Goal: Browse casually: Explore the website without a specific task or goal

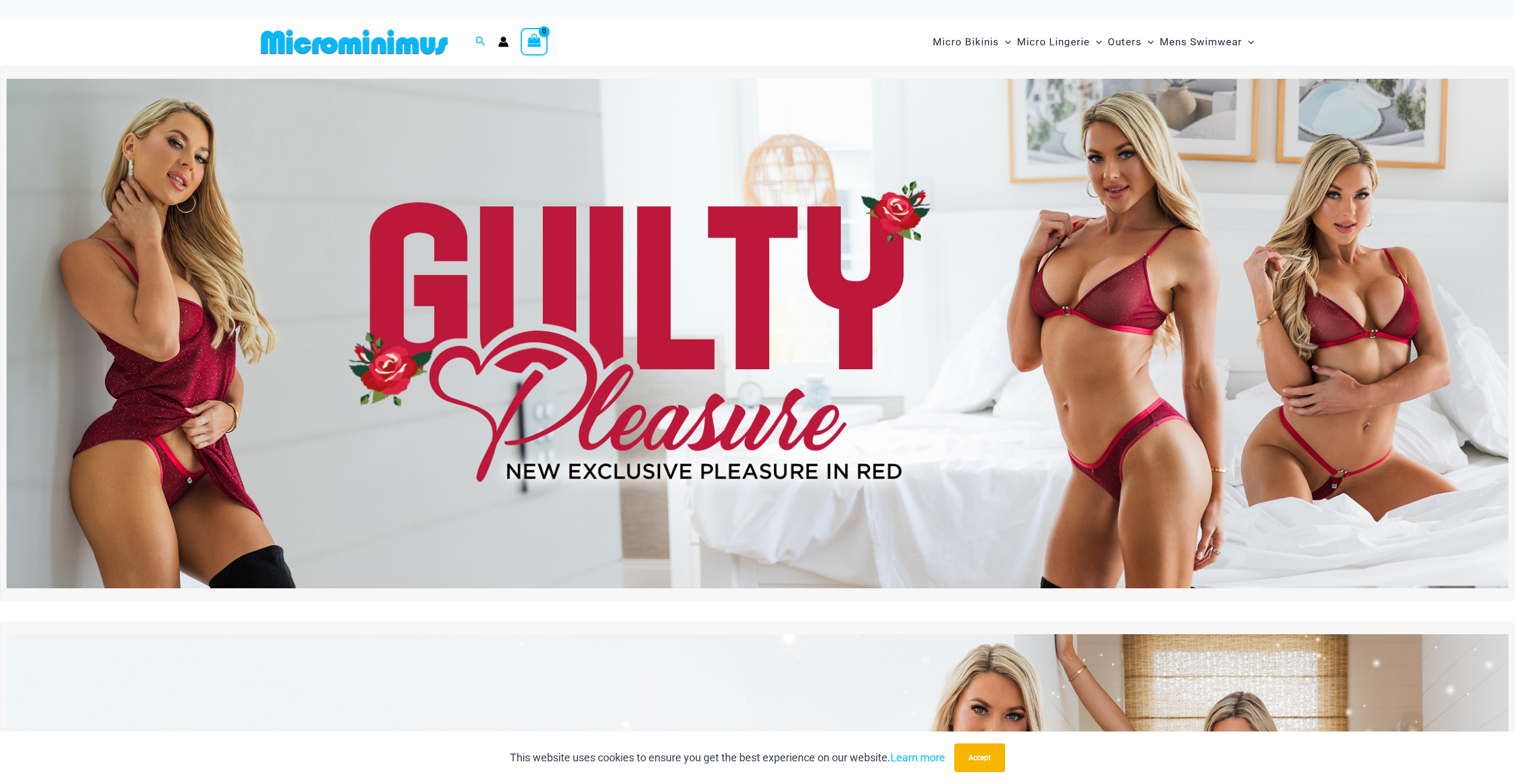
click at [559, 250] on img at bounding box center [757, 334] width 1501 height 510
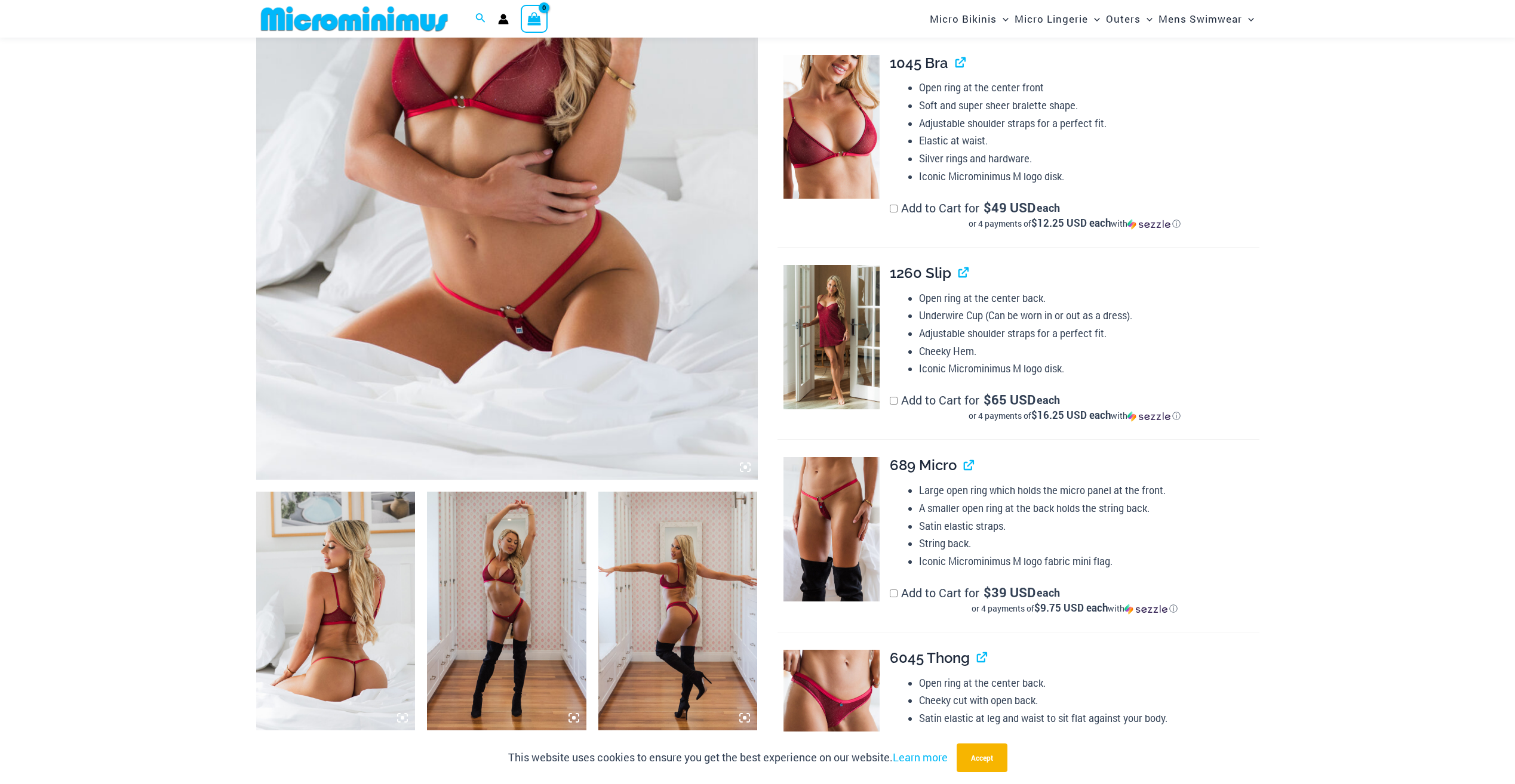
scroll to position [467, 0]
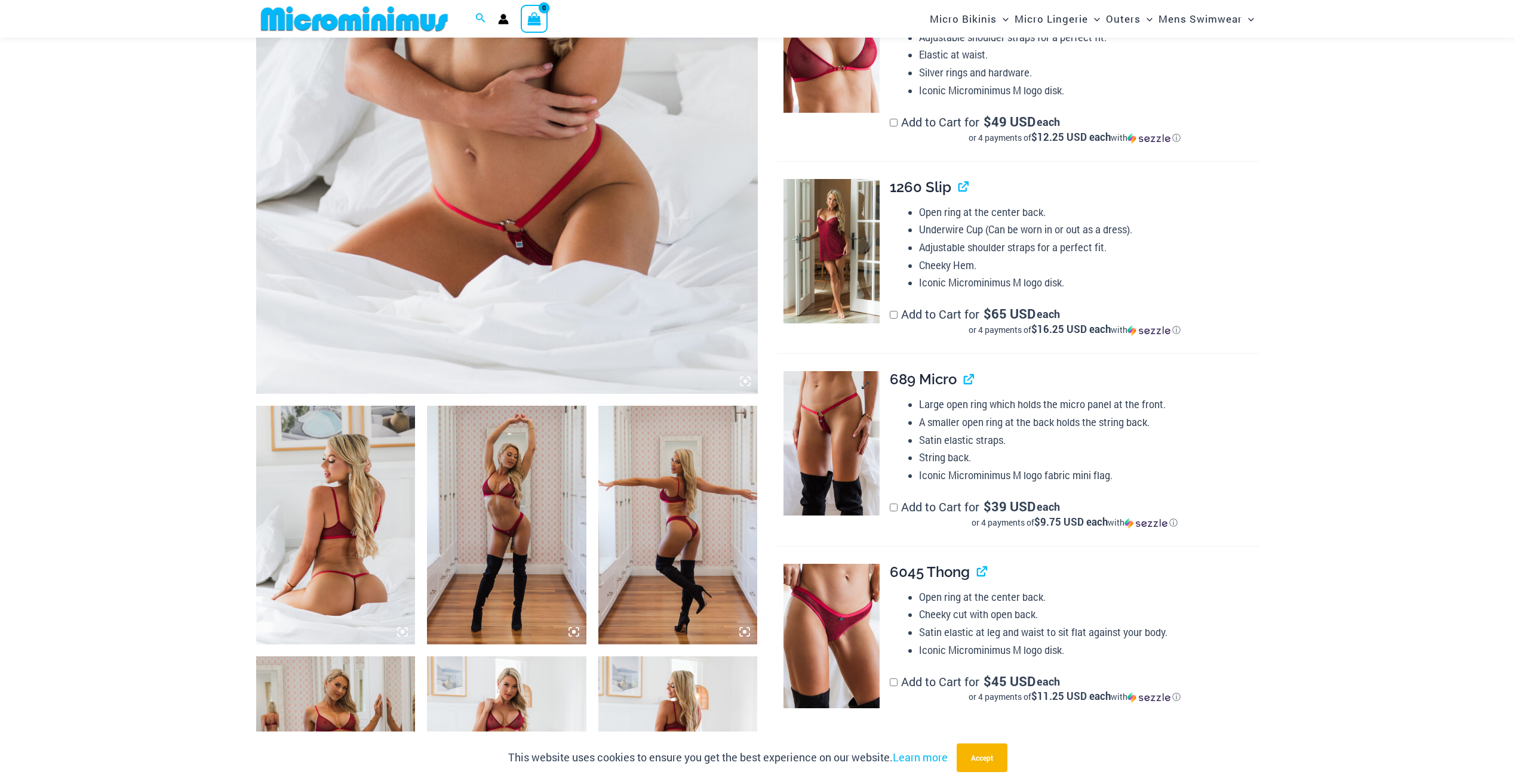
click at [809, 486] on img at bounding box center [831, 443] width 97 height 144
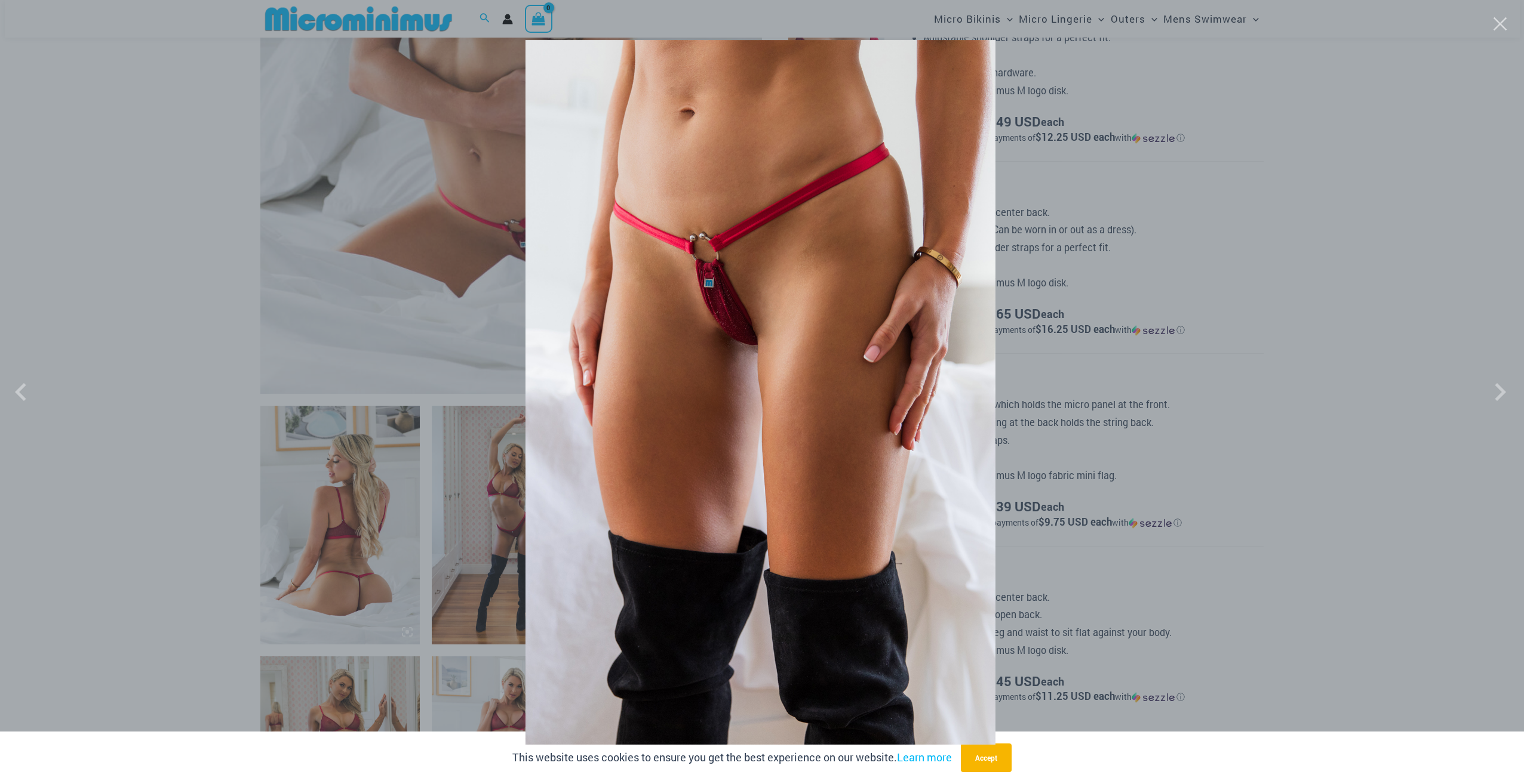
click at [418, 279] on div at bounding box center [762, 392] width 1524 height 784
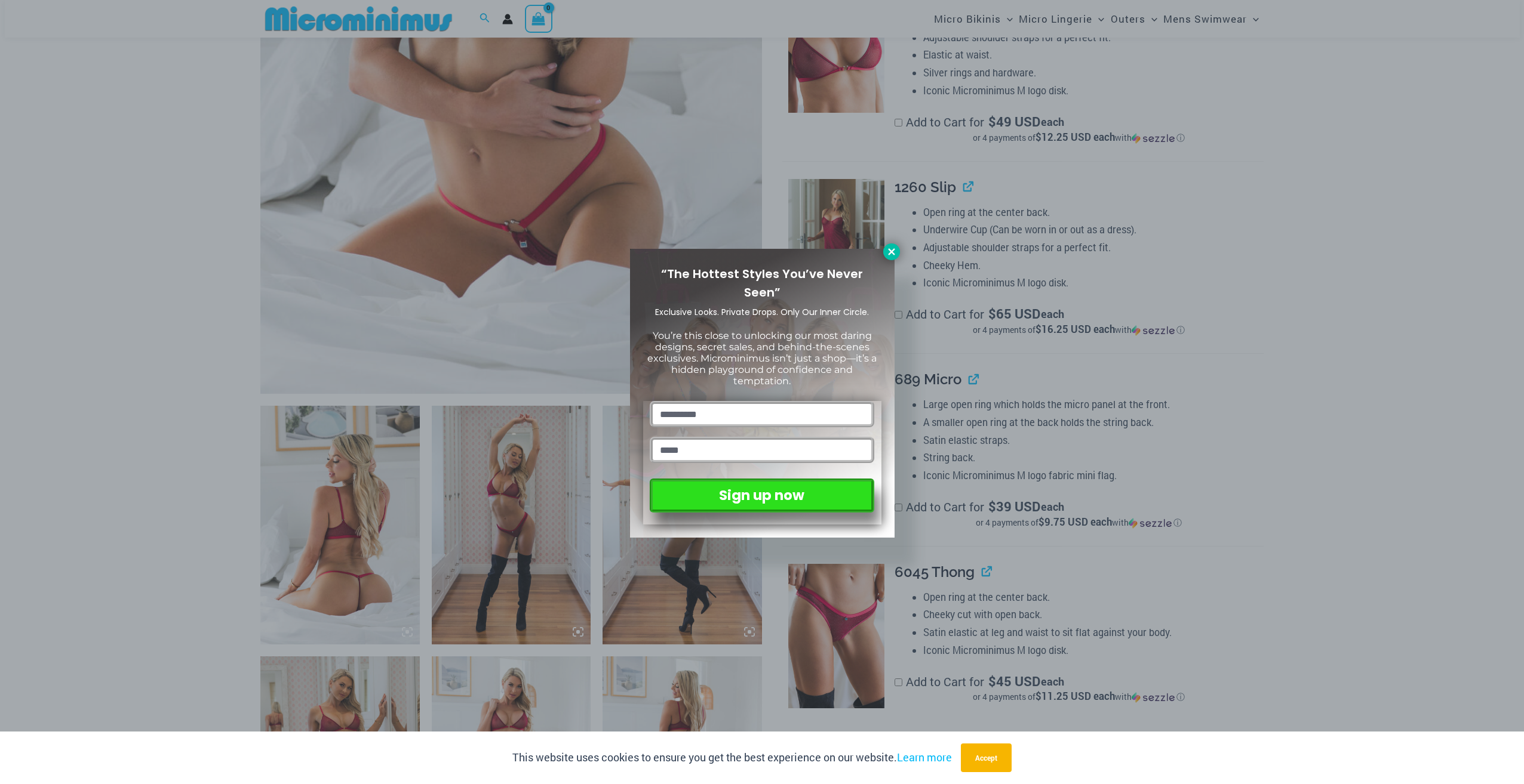
click at [887, 249] on icon at bounding box center [891, 251] width 10 height 10
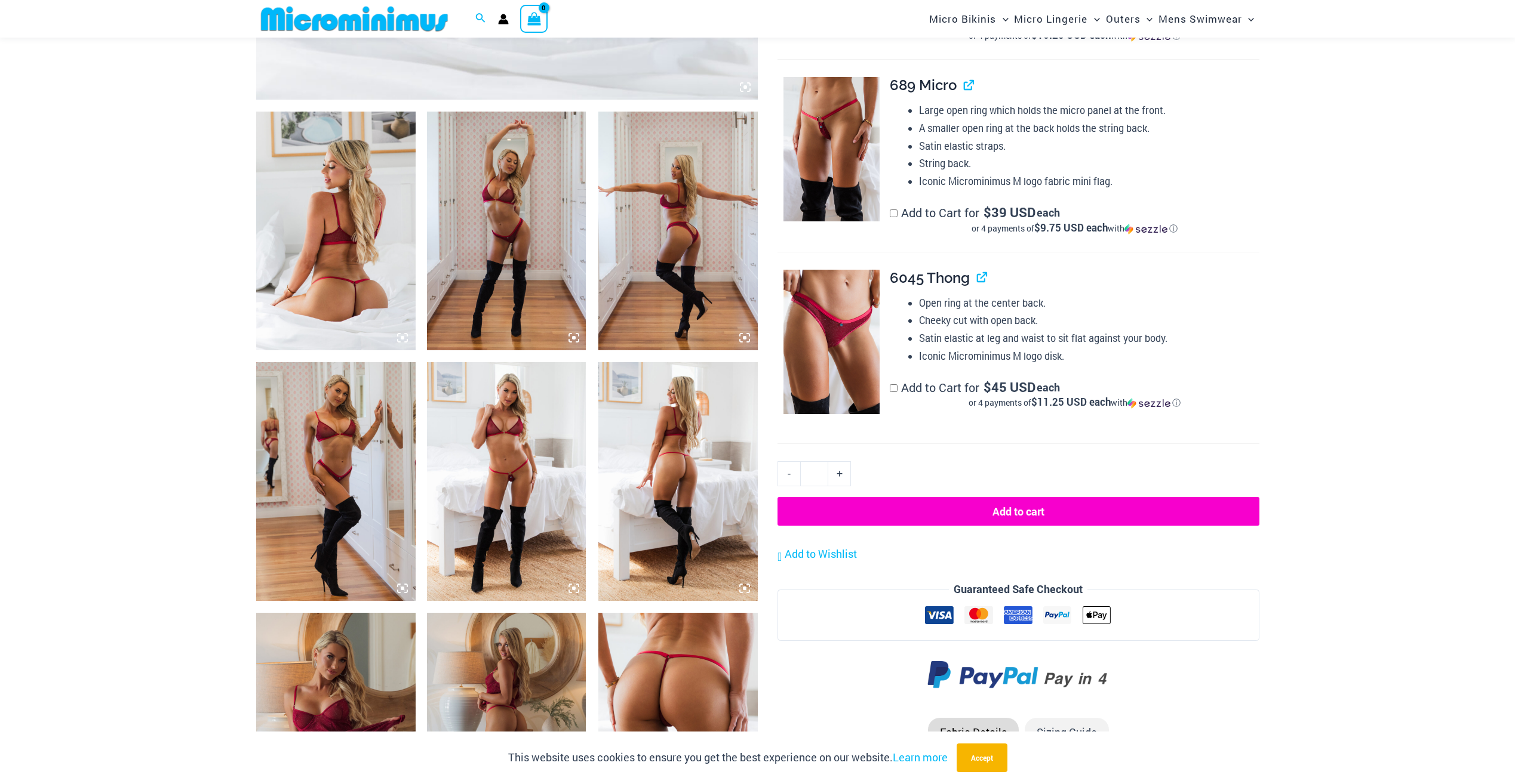
scroll to position [766, 0]
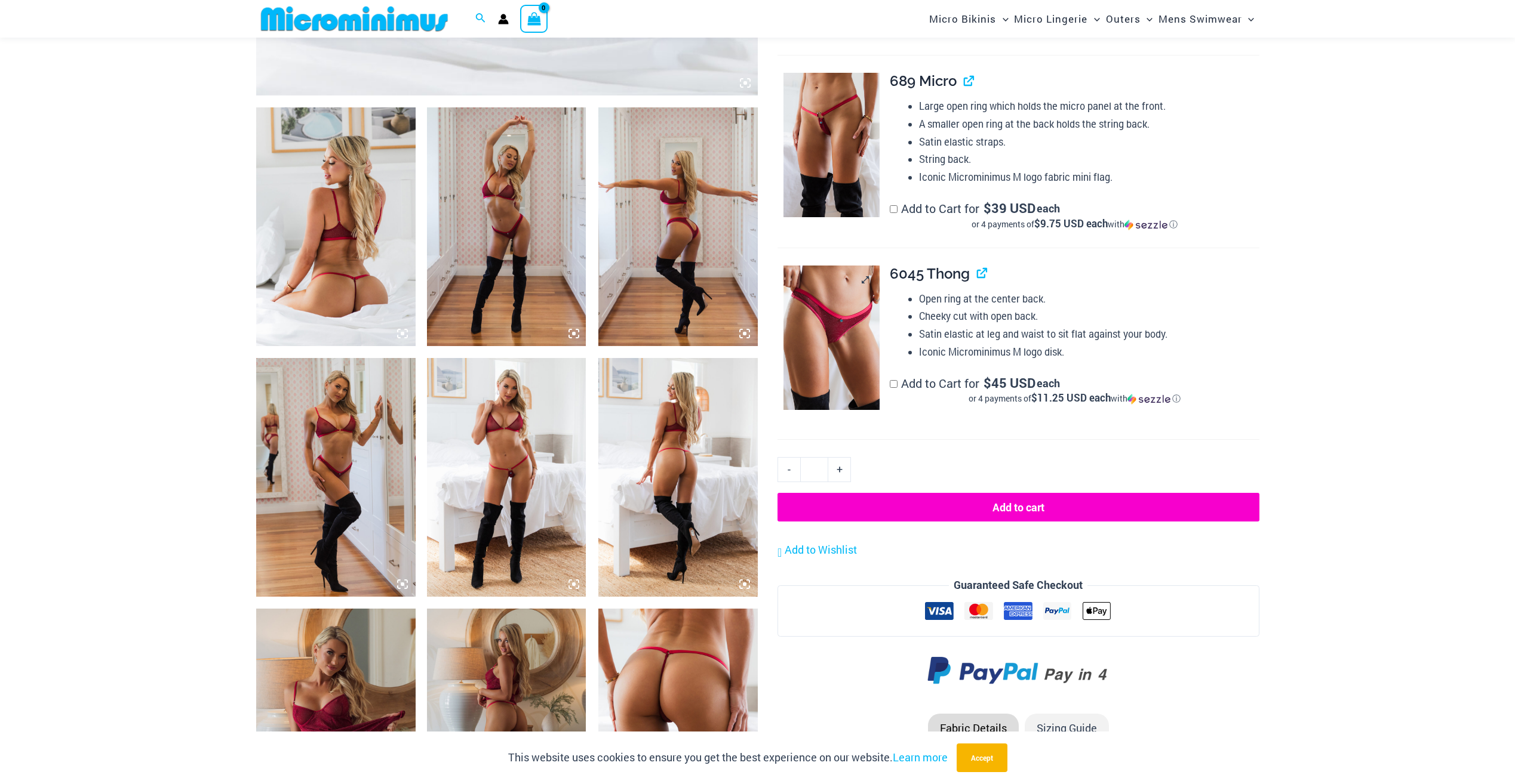
click at [857, 301] on img at bounding box center [831, 337] width 97 height 144
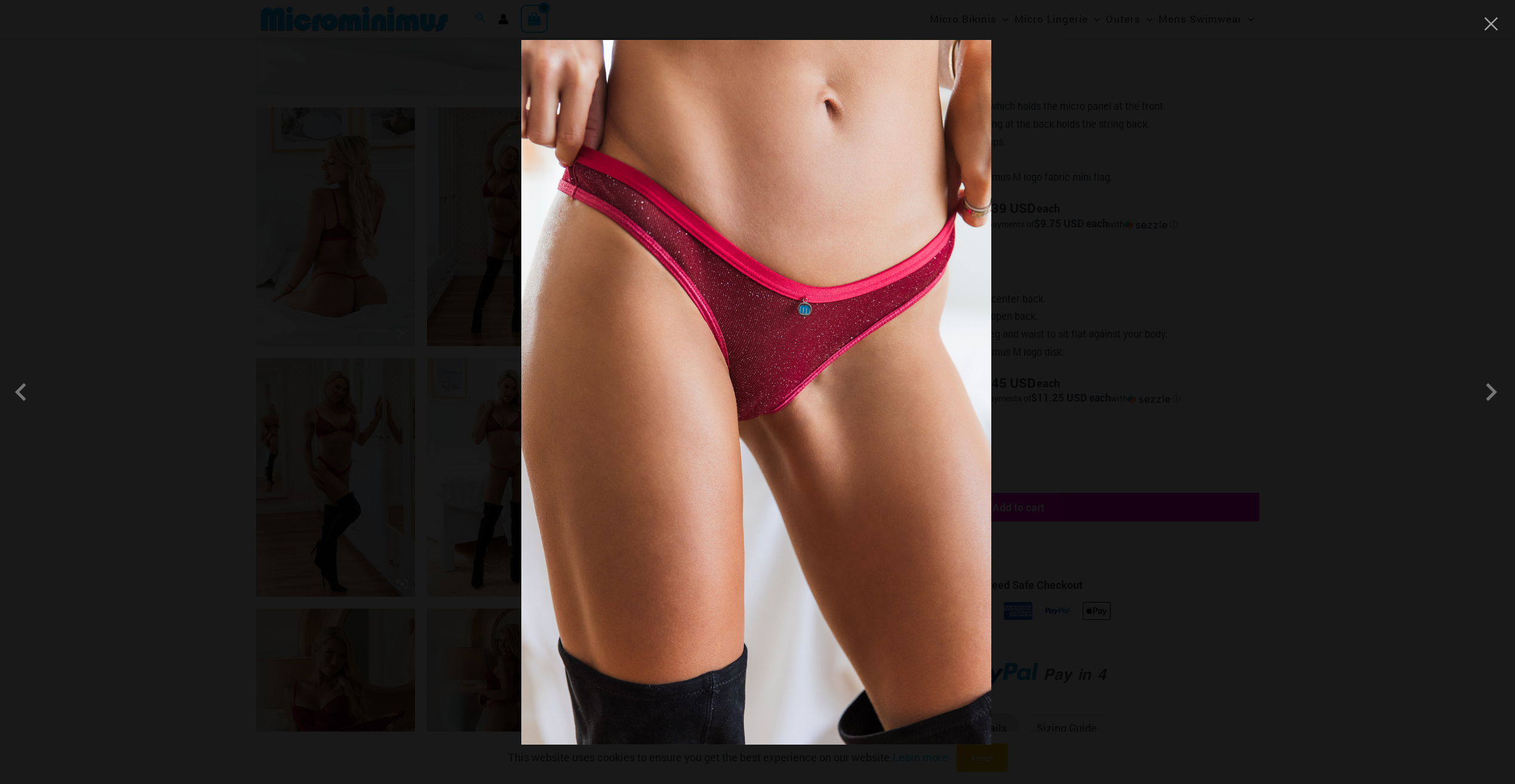
click at [348, 272] on div at bounding box center [757, 392] width 1515 height 784
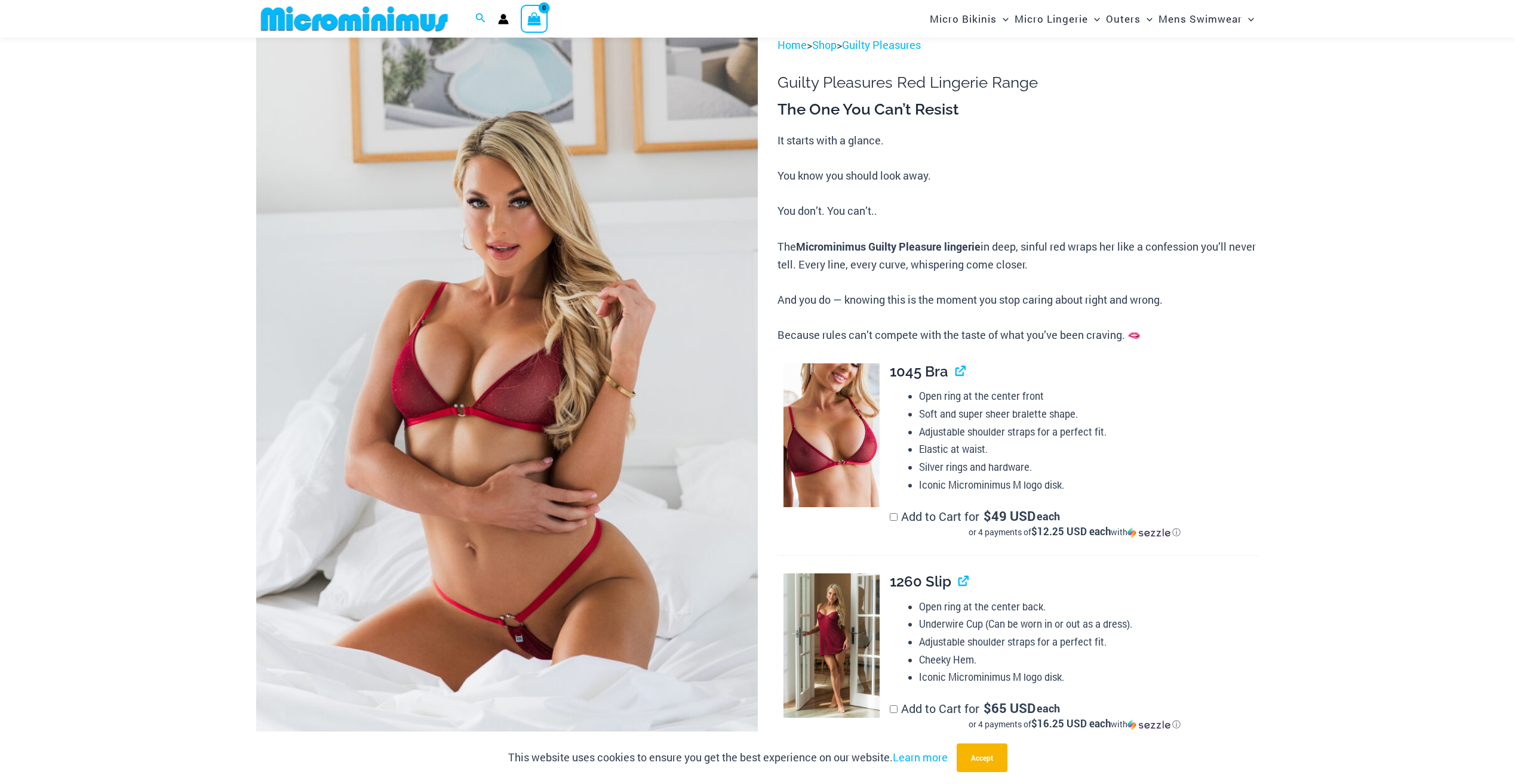
scroll to position [0, 0]
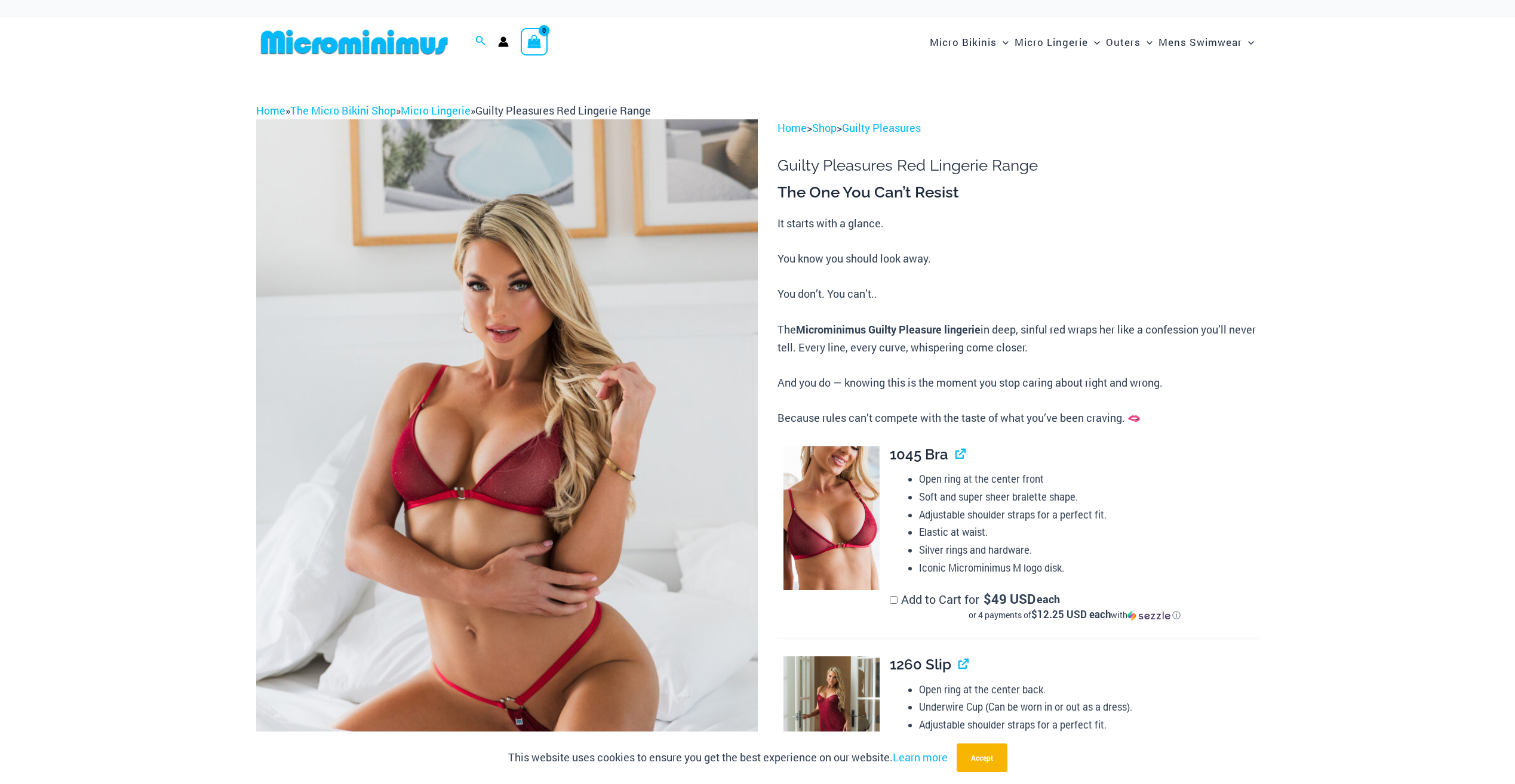
click at [340, 44] on img at bounding box center [354, 42] width 196 height 27
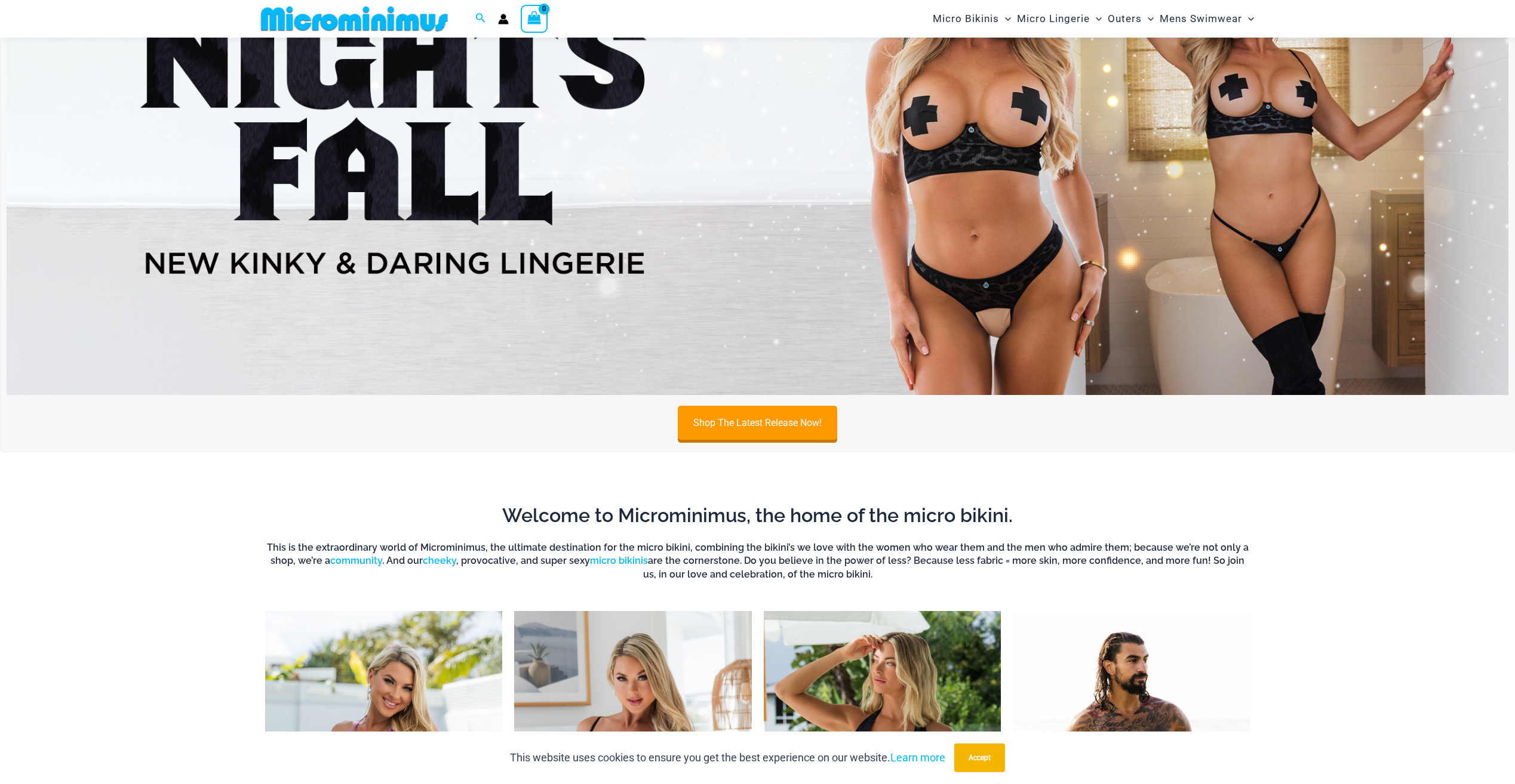
scroll to position [1065, 0]
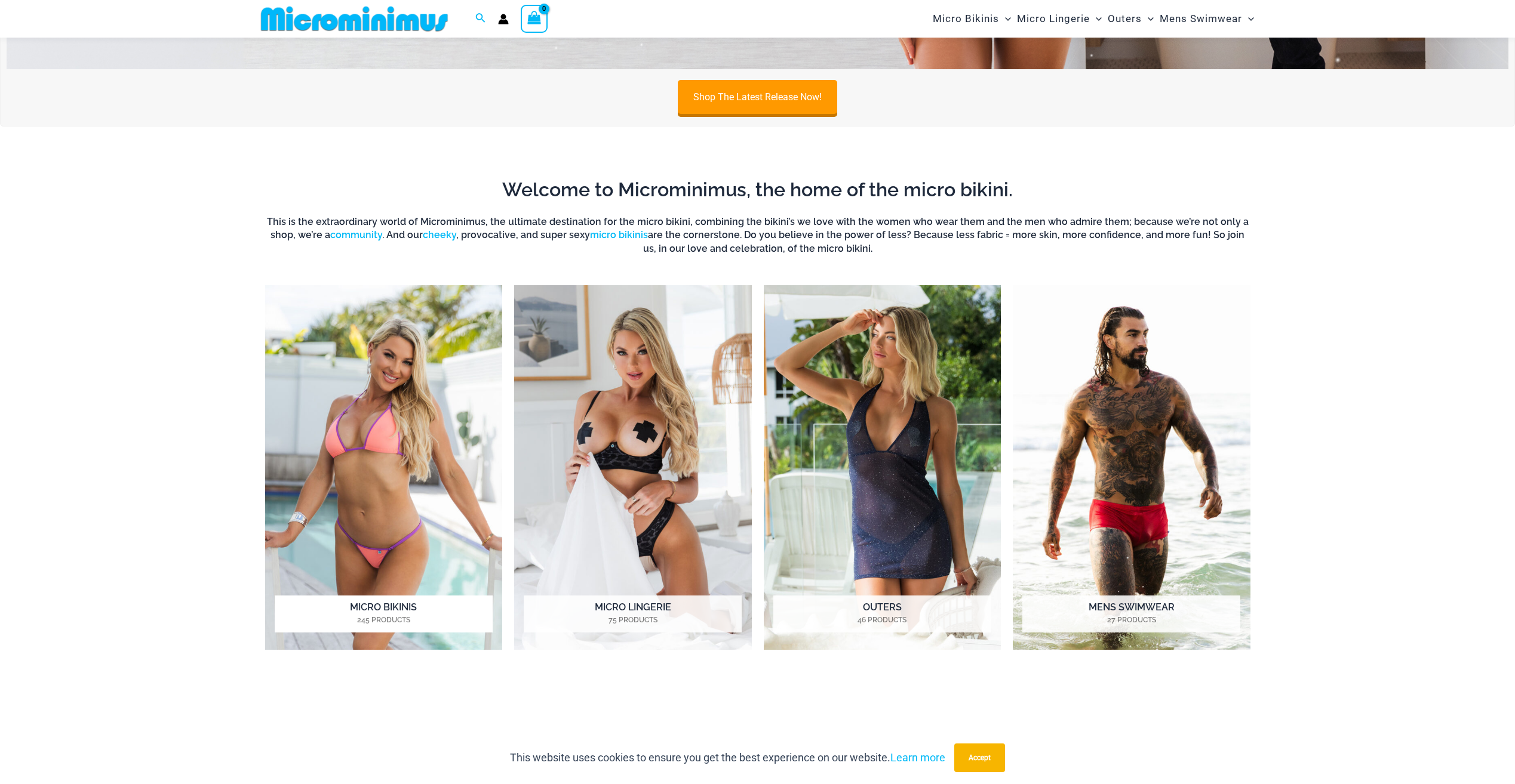
click at [480, 400] on img "Visit product category Micro Bikinis" at bounding box center [384, 467] width 238 height 364
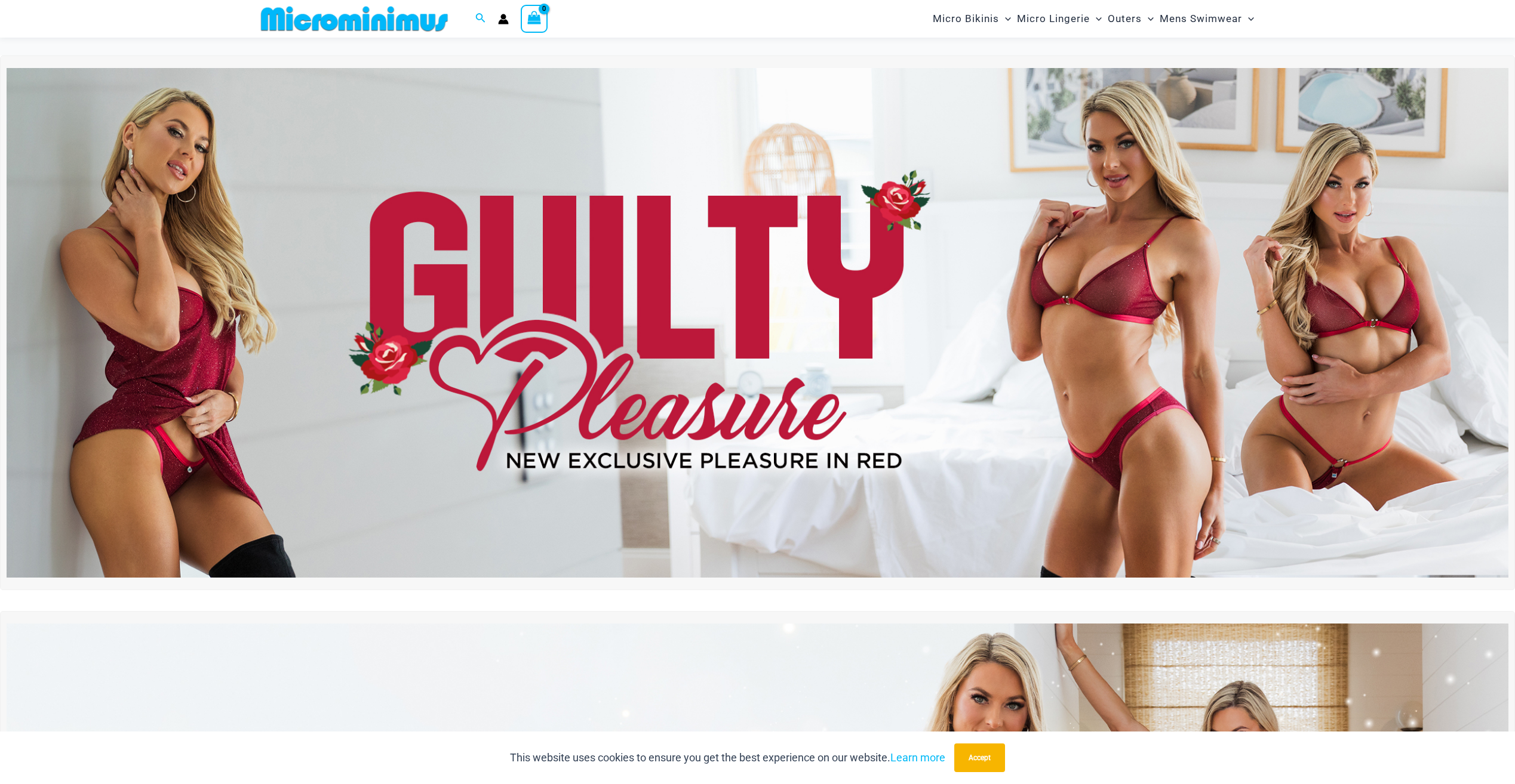
scroll to position [1059, 0]
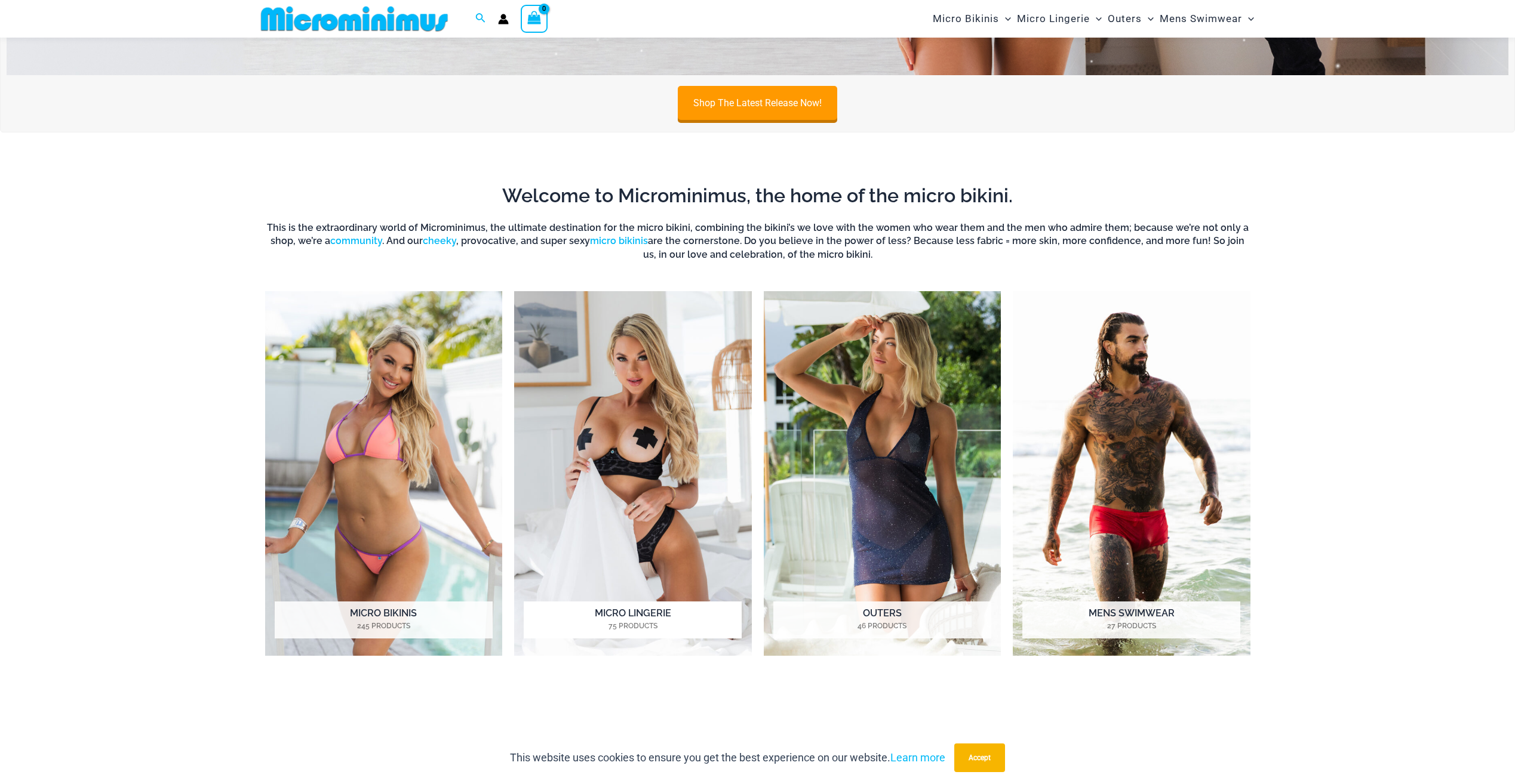
click at [642, 383] on img "Visit product category Micro Lingerie" at bounding box center [633, 473] width 238 height 364
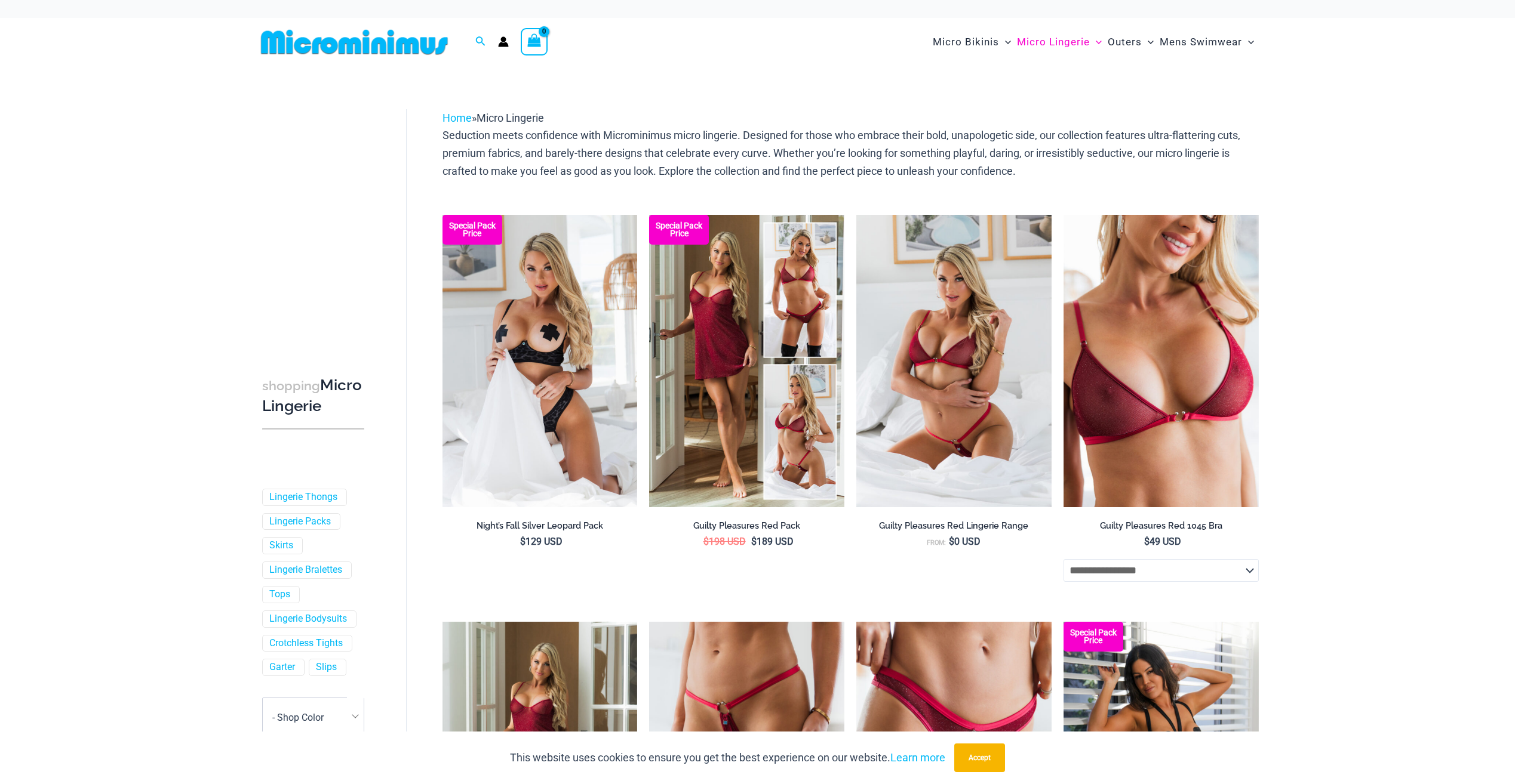
click at [400, 37] on img at bounding box center [354, 42] width 196 height 27
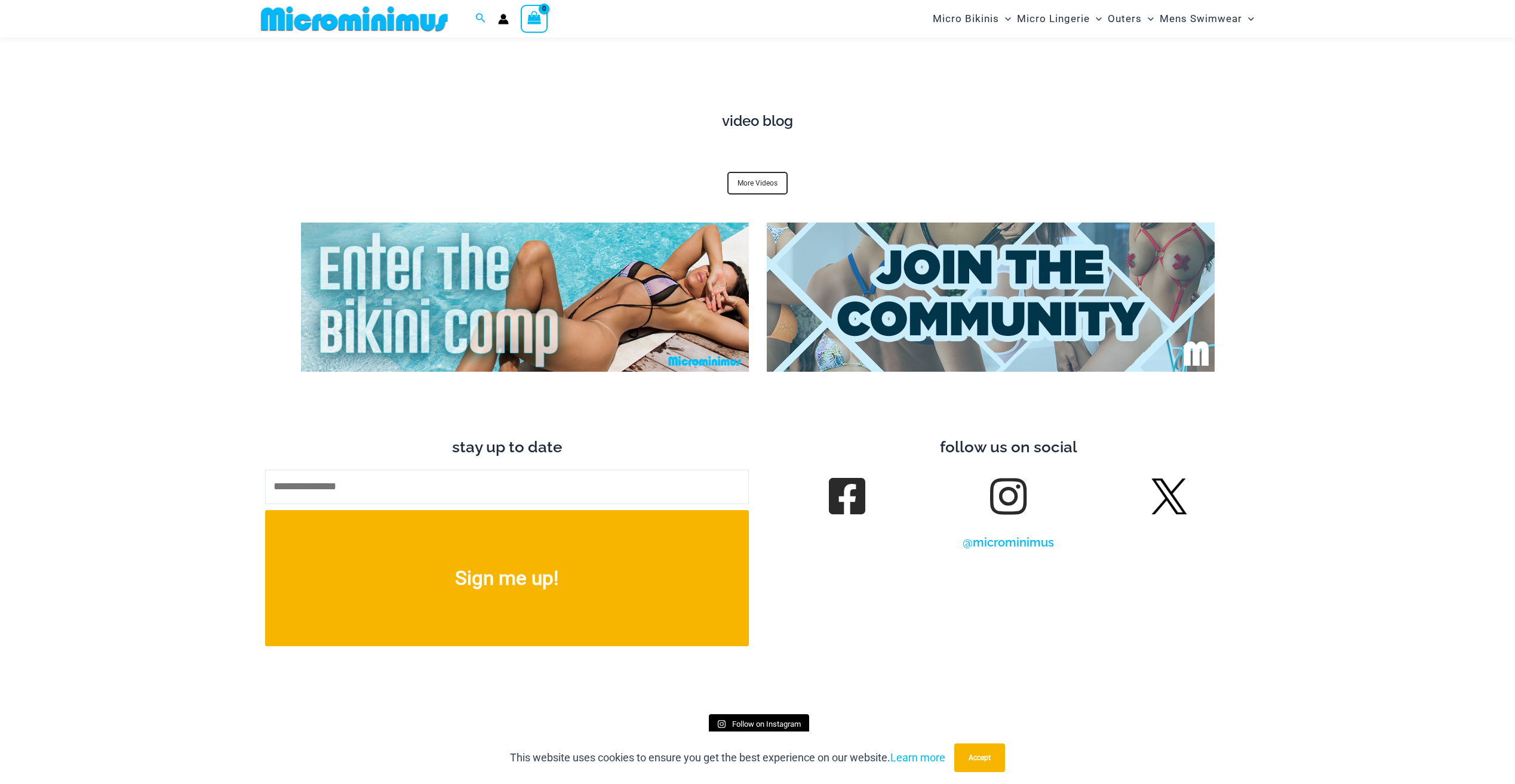
scroll to position [4525, 0]
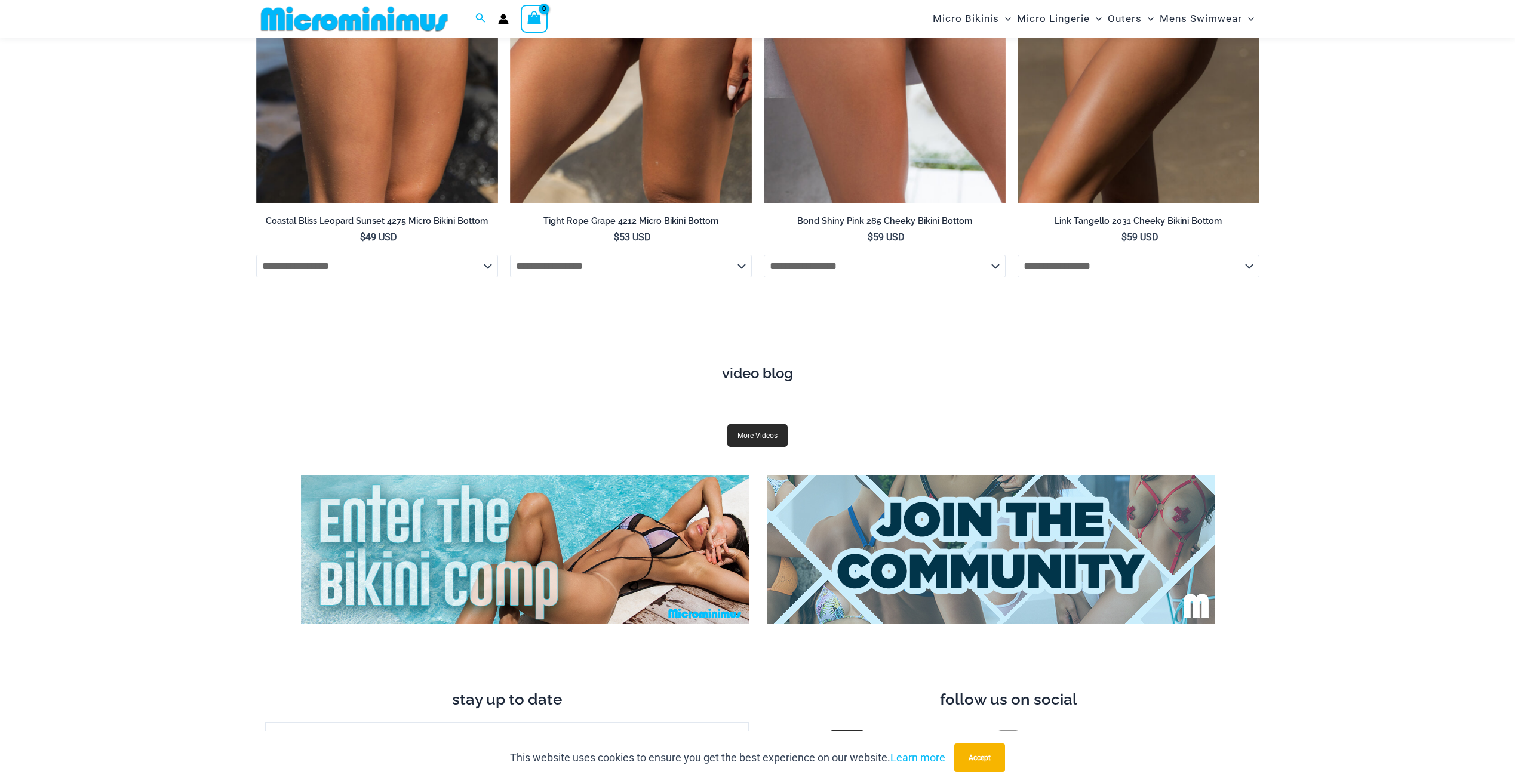
click at [768, 424] on link "More Videos" at bounding box center [758, 435] width 61 height 22
